Goal: Task Accomplishment & Management: Manage account settings

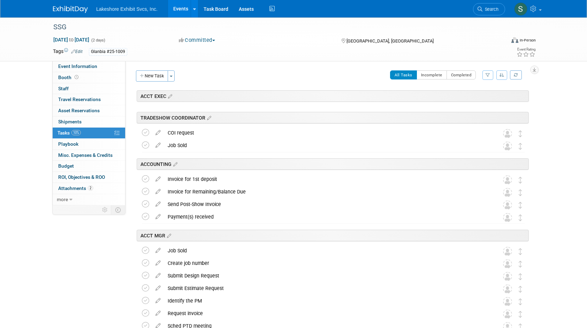
scroll to position [1041, 0]
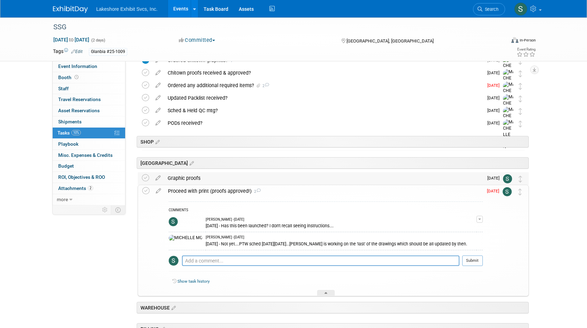
click at [215, 176] on div "Graphic proofs" at bounding box center [323, 178] width 319 height 12
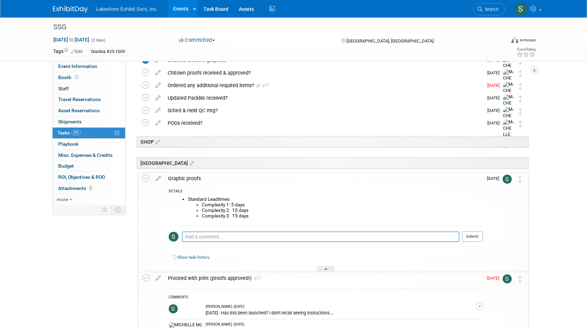
click at [192, 235] on textarea at bounding box center [321, 236] width 278 height 10
type textarea "[DATE] - Graphic proof created."
click at [146, 176] on icon at bounding box center [145, 178] width 7 height 7
click at [194, 236] on textarea at bounding box center [321, 236] width 278 height 10
type textarea "[DATE] - proof created."
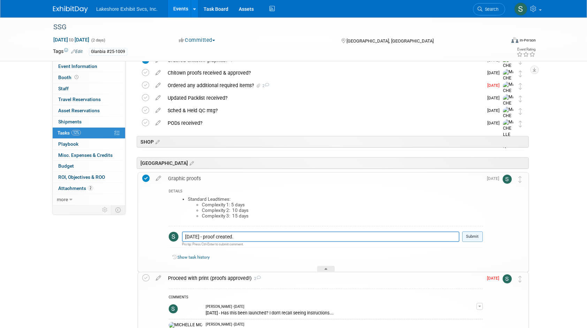
click at [471, 234] on button "Submit" at bounding box center [472, 236] width 21 height 10
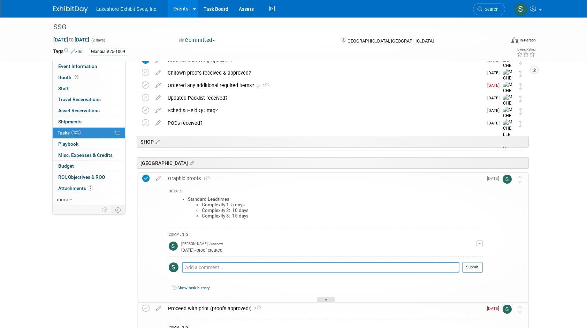
click at [326, 299] on icon at bounding box center [326, 301] width 3 height 4
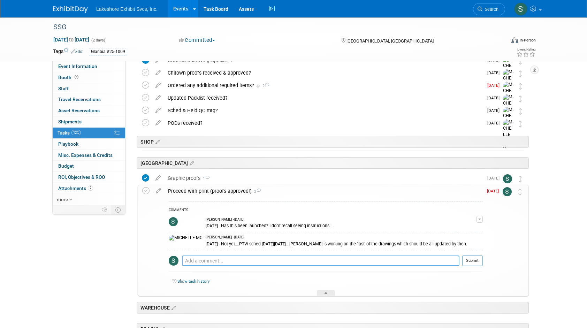
click at [189, 260] on textarea at bounding box center [321, 261] width 278 height 10
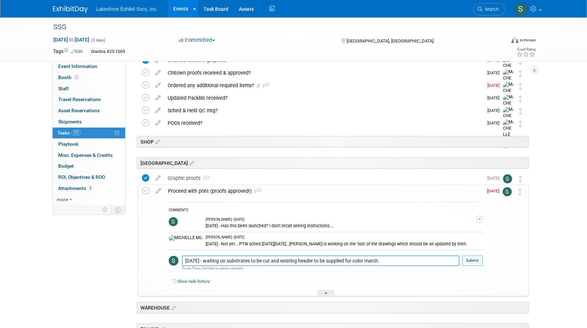
type textarea "[DATE] - waiting on substrates to be cut and existing header to be supplied for…"
click at [474, 259] on button "Submit" at bounding box center [472, 261] width 21 height 10
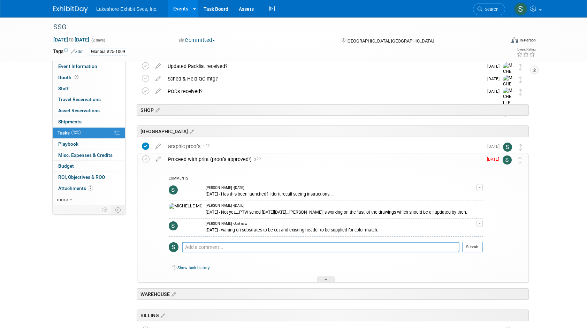
scroll to position [1076, 0]
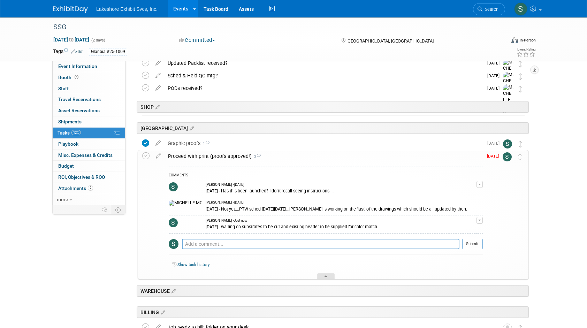
click at [325, 275] on icon at bounding box center [326, 277] width 3 height 4
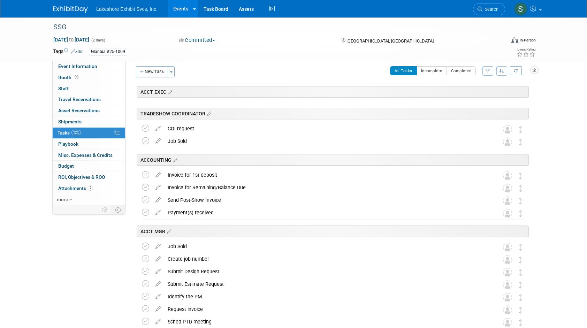
scroll to position [0, 0]
